Goal: Task Accomplishment & Management: Use online tool/utility

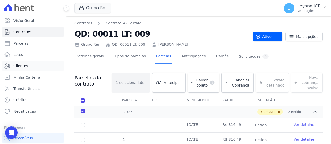
click at [38, 66] on link "Clientes" at bounding box center [33, 66] width 62 height 10
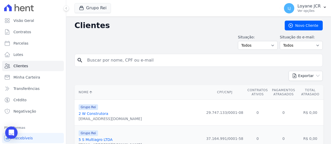
type input "[PERSON_NAME] [PERSON_NAME]"
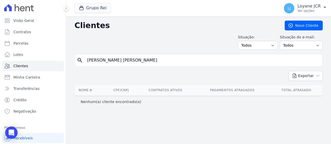
drag, startPoint x: 162, startPoint y: 65, endPoint x: 72, endPoint y: 64, distance: 90.4
click at [72, 64] on div "Clientes [GEOGRAPHIC_DATA] Situação: Todos Adimplentes Inadimplentes Situação d…" at bounding box center [198, 81] width 265 height 128
click at [164, 60] on input "[PERSON_NAME] [PERSON_NAME]" at bounding box center [202, 60] width 236 height 10
drag, startPoint x: 164, startPoint y: 60, endPoint x: 76, endPoint y: 60, distance: 87.8
click at [76, 60] on div "search [PERSON_NAME] [PERSON_NAME]" at bounding box center [198, 60] width 248 height 13
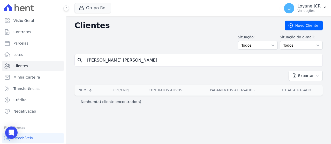
paste input "[PERSON_NAME] [PERSON_NAME]"
type input "[PERSON_NAME] [PERSON_NAME]"
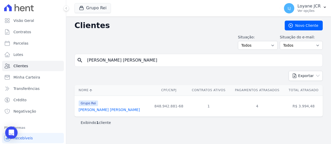
click at [113, 109] on link "[PERSON_NAME] [PERSON_NAME]" at bounding box center [109, 110] width 61 height 4
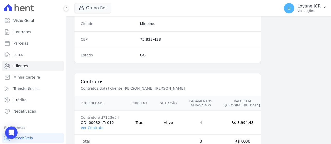
scroll to position [340, 0]
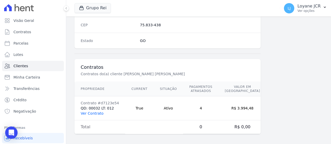
click at [98, 112] on link "Ver Contrato" at bounding box center [92, 114] width 23 height 4
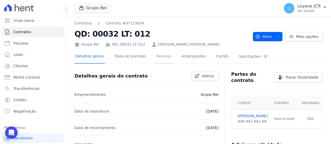
click at [155, 60] on link "Parcelas" at bounding box center [163, 57] width 17 height 14
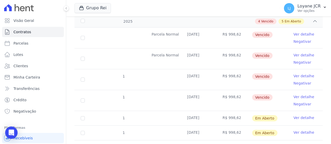
scroll to position [78, 0]
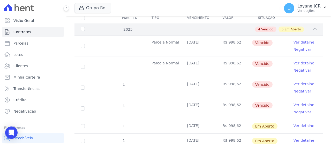
click at [312, 30] on icon at bounding box center [314, 29] width 5 height 5
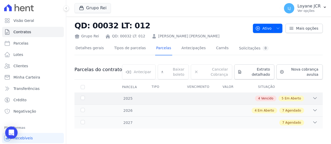
scroll to position [8, 0]
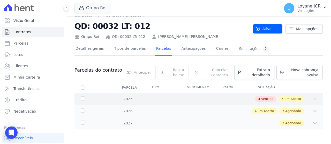
click at [312, 99] on icon at bounding box center [314, 98] width 5 height 5
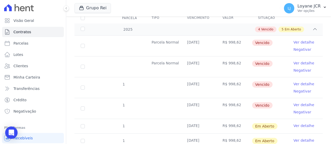
drag, startPoint x: 259, startPoint y: 66, endPoint x: 0, endPoint y: 154, distance: 273.8
drag, startPoint x: 0, startPoint y: 154, endPoint x: 175, endPoint y: 75, distance: 192.5
click at [175, 75] on td "Parcela Normal" at bounding box center [162, 67] width 35 height 21
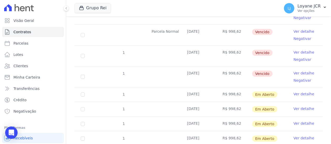
scroll to position [129, 0]
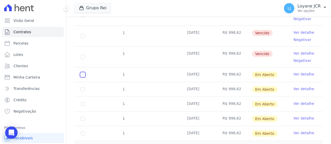
click at [83, 74] on input "checkbox" at bounding box center [83, 75] width 4 height 4
checkbox input "true"
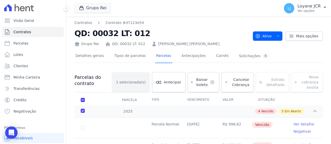
scroll to position [0, 0]
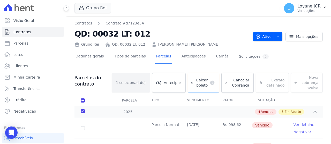
click at [200, 79] on span "Baixar boleto" at bounding box center [201, 83] width 13 height 10
click at [45, 33] on link "Contratos" at bounding box center [33, 32] width 62 height 10
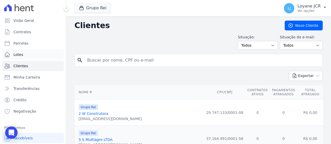
drag, startPoint x: 162, startPoint y: 58, endPoint x: 21, endPoint y: 61, distance: 141.3
click at [7, 57] on div "Visão Geral Contratos [GEOGRAPHIC_DATA] Lotes Clientes Minha Carteira Transferê…" at bounding box center [165, 72] width 331 height 144
paste input "[PERSON_NAME] [PERSON_NAME]"
type input "[PERSON_NAME] [PERSON_NAME]"
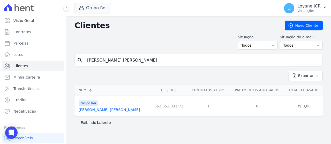
click at [95, 110] on link "[PERSON_NAME] [PERSON_NAME]" at bounding box center [109, 110] width 61 height 4
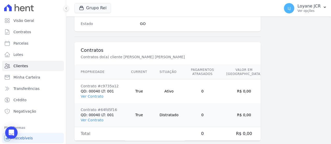
scroll to position [364, 0]
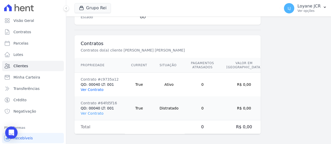
click at [92, 88] on link "Ver Contrato" at bounding box center [92, 90] width 23 height 4
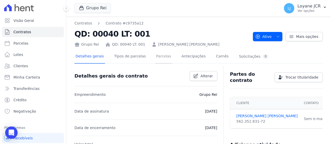
click at [155, 58] on link "Parcelas" at bounding box center [163, 57] width 17 height 14
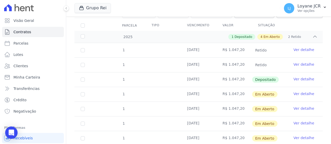
scroll to position [78, 0]
